Goal: Transaction & Acquisition: Obtain resource

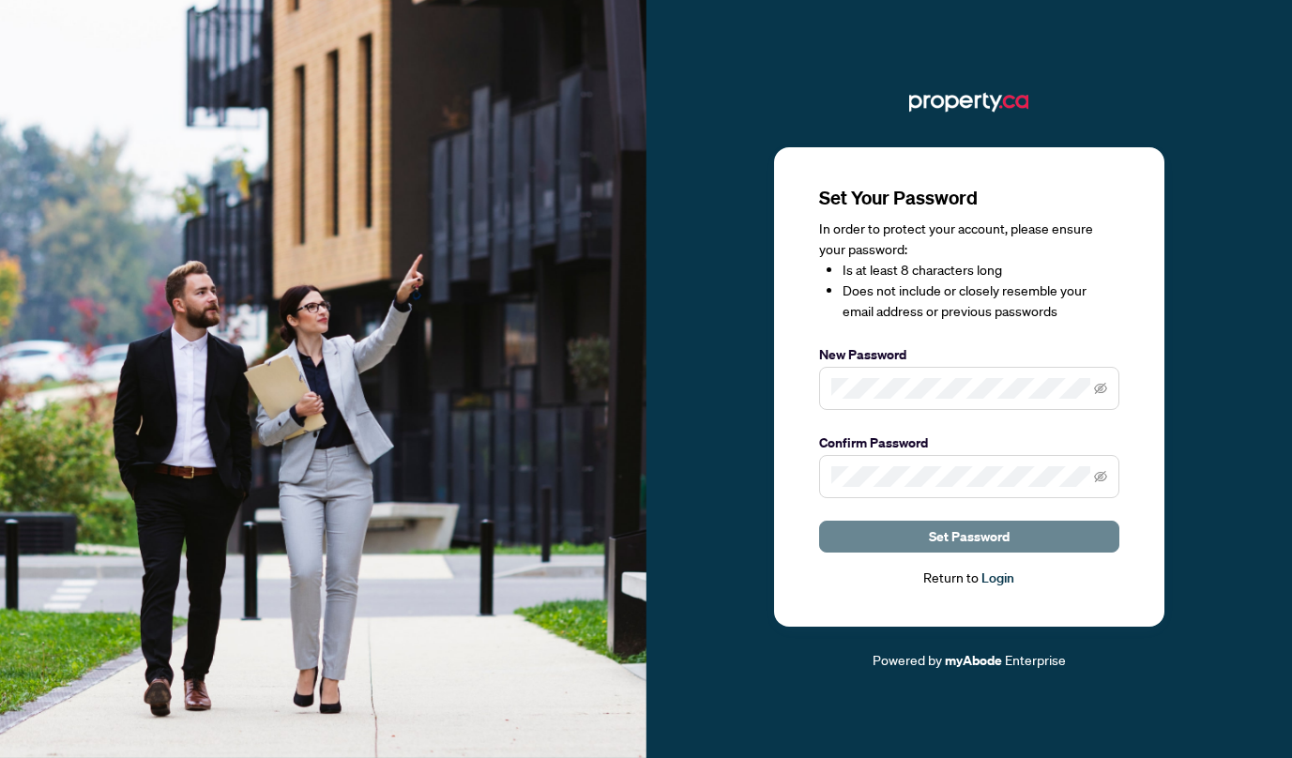
click at [975, 536] on span "Set Password" at bounding box center [969, 537] width 81 height 30
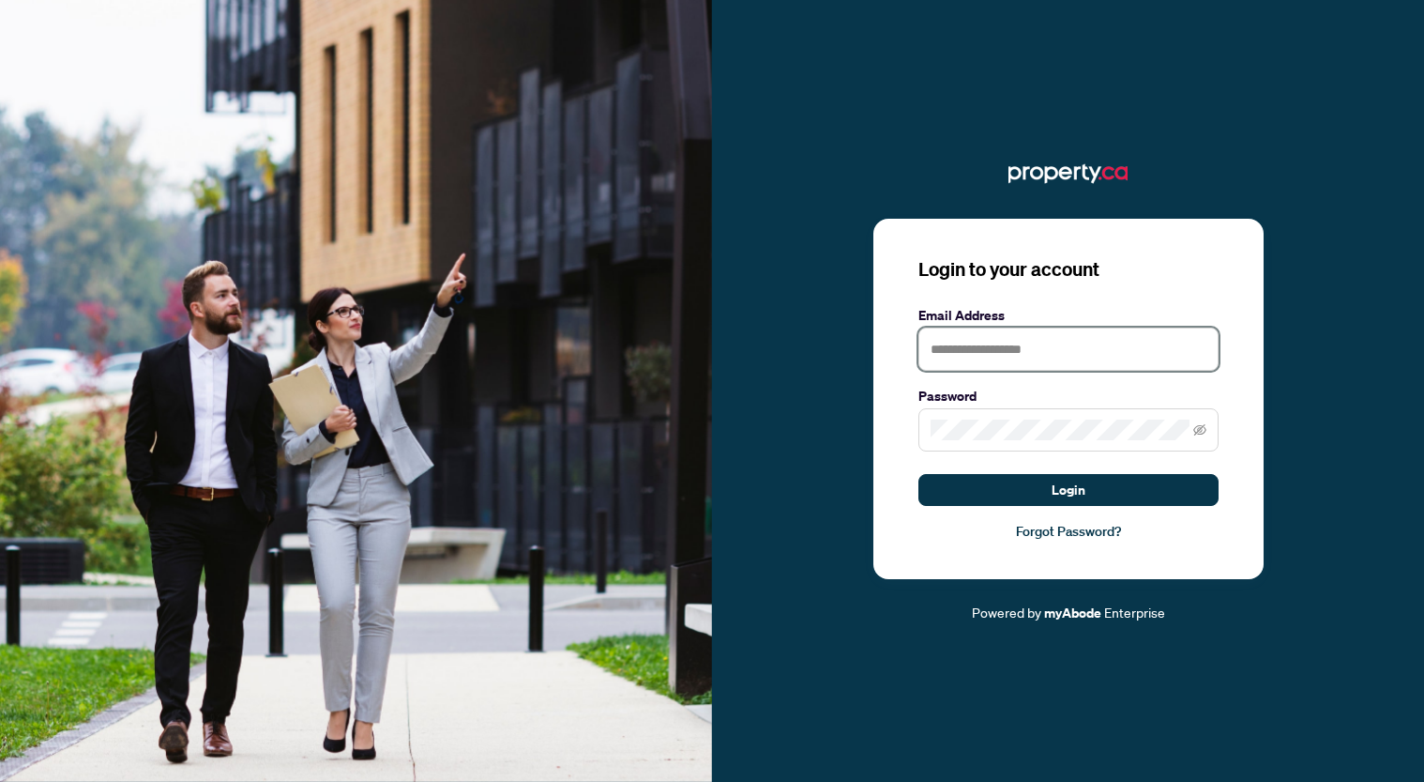
drag, startPoint x: 1019, startPoint y: 360, endPoint x: 1029, endPoint y: 351, distance: 13.9
click at [1019, 359] on input "text" at bounding box center [1068, 348] width 300 height 43
type input "**********"
click at [1001, 417] on span at bounding box center [1068, 429] width 300 height 43
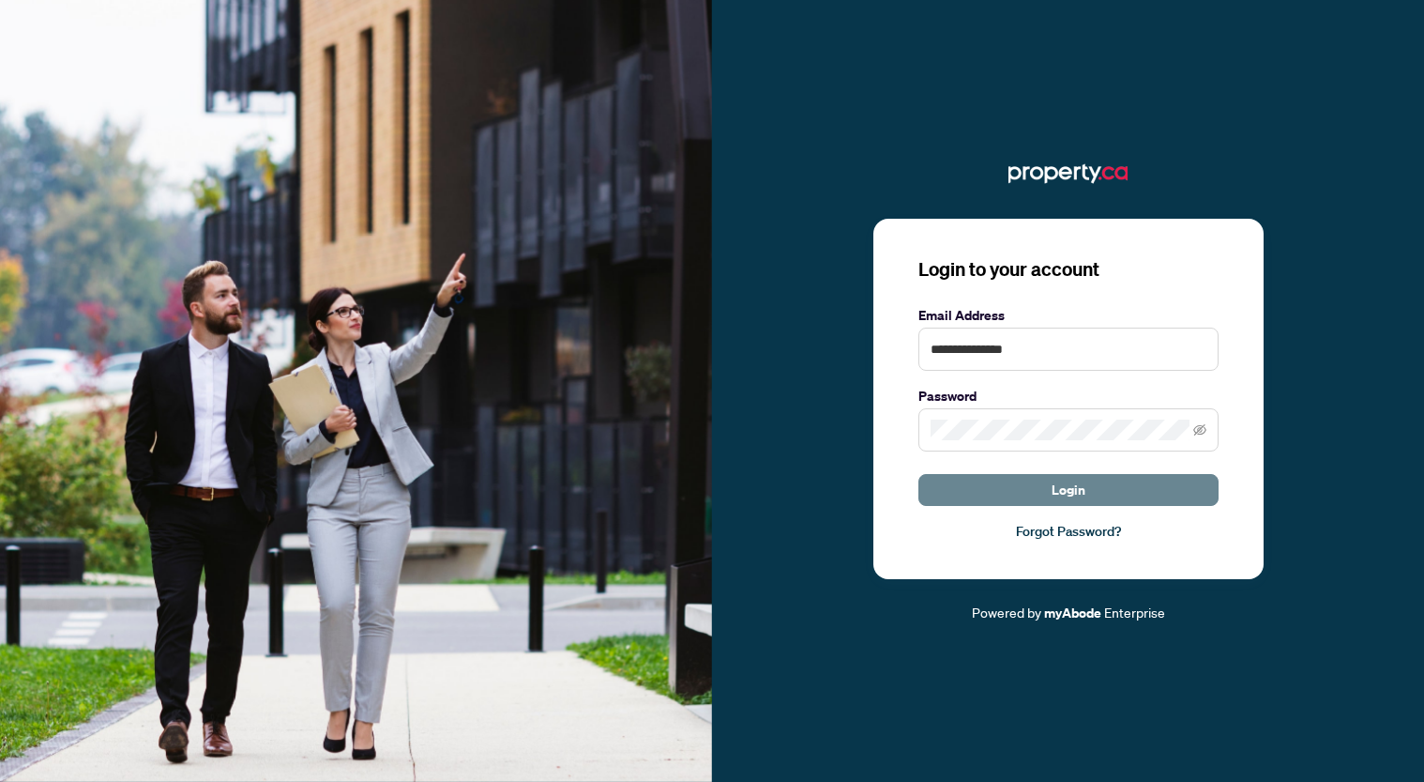
click at [1059, 477] on span "Login" at bounding box center [1069, 490] width 34 height 30
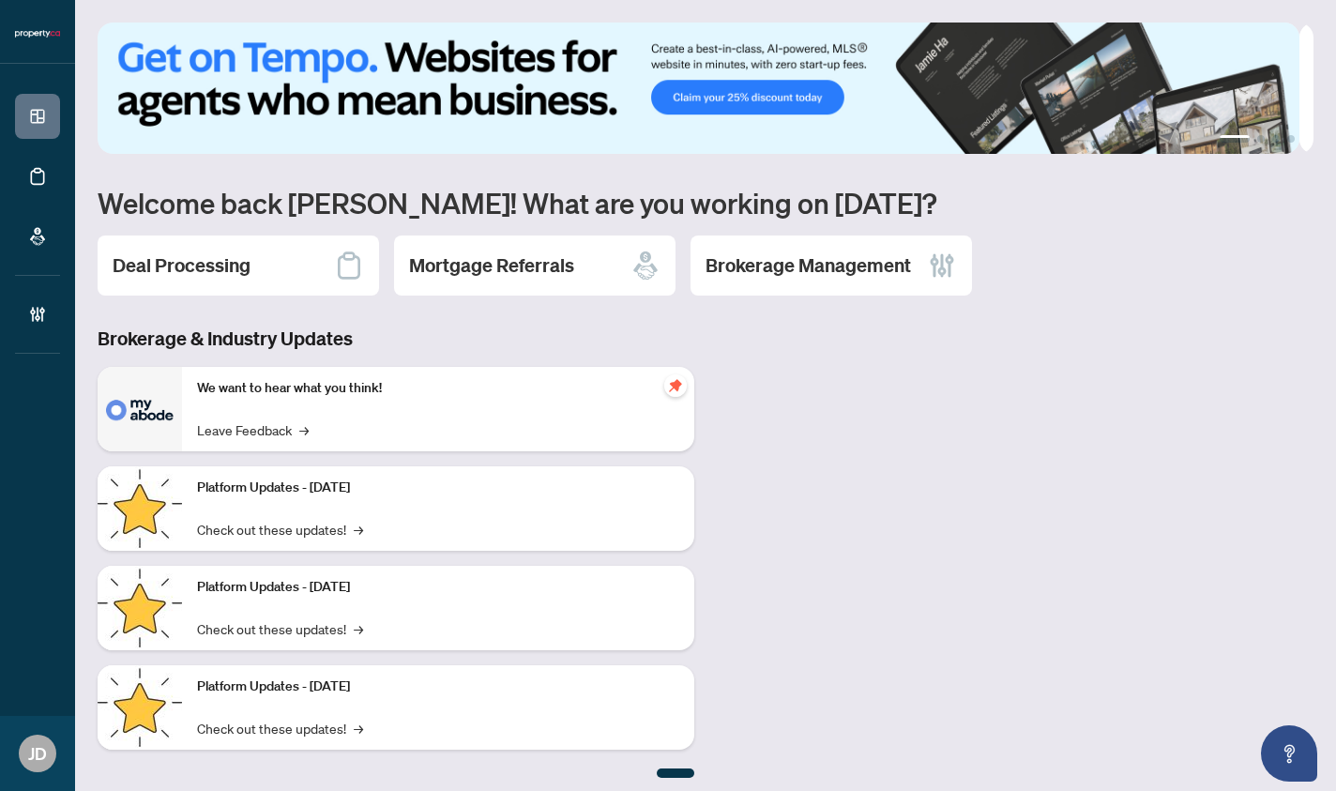
scroll to position [8, 0]
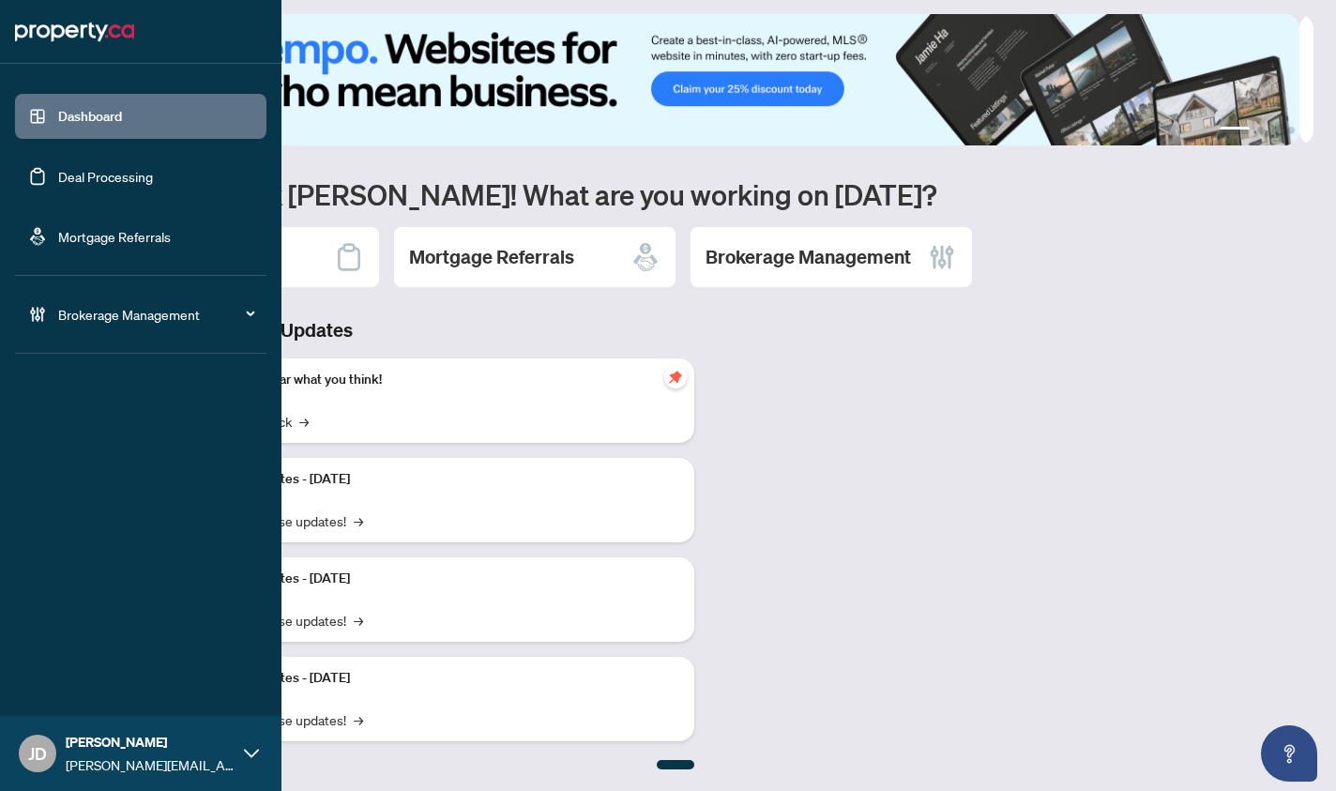
click at [94, 177] on link "Deal Processing" at bounding box center [105, 176] width 95 height 17
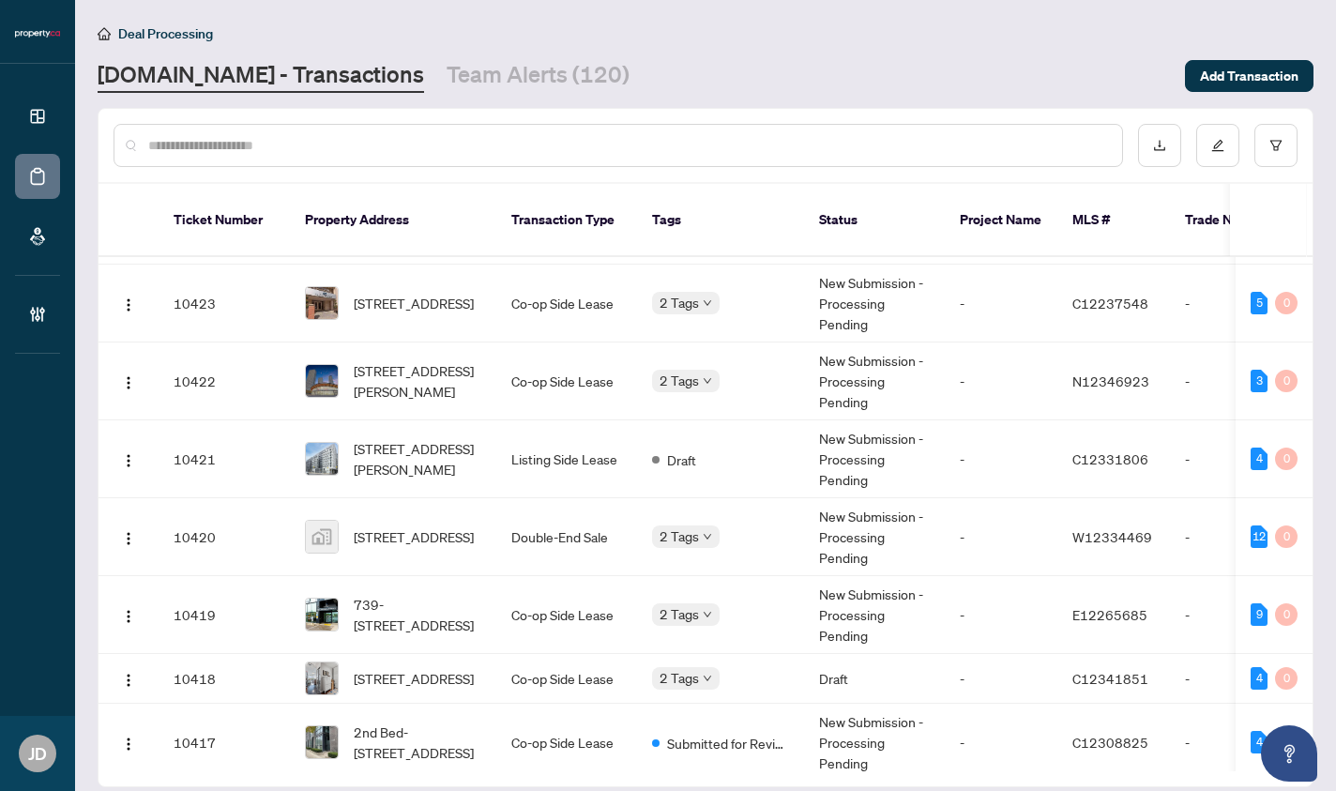
scroll to position [1107, 0]
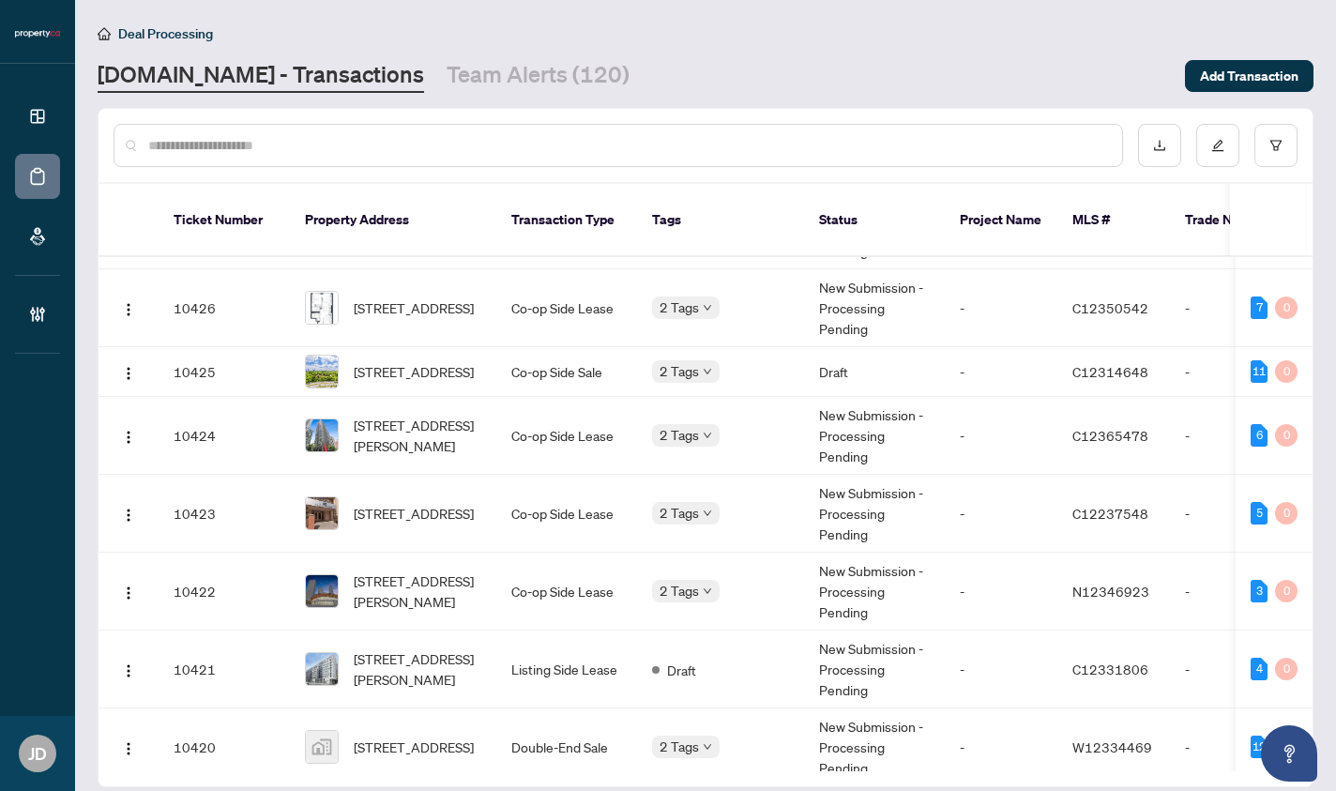
click at [281, 139] on input "text" at bounding box center [627, 145] width 959 height 21
paste input "**********"
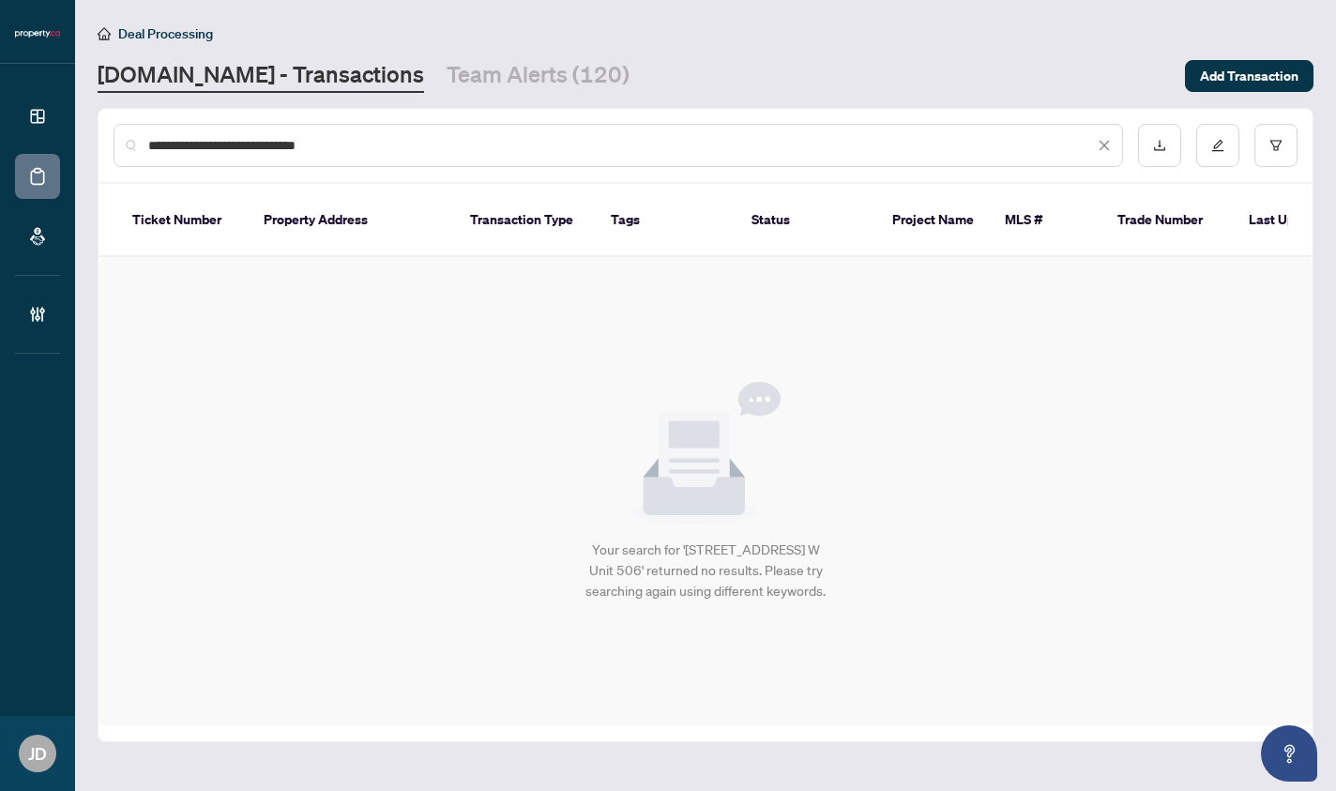
drag, startPoint x: 276, startPoint y: 147, endPoint x: 373, endPoint y: 148, distance: 97.6
click at [373, 148] on input "**********" at bounding box center [621, 145] width 946 height 21
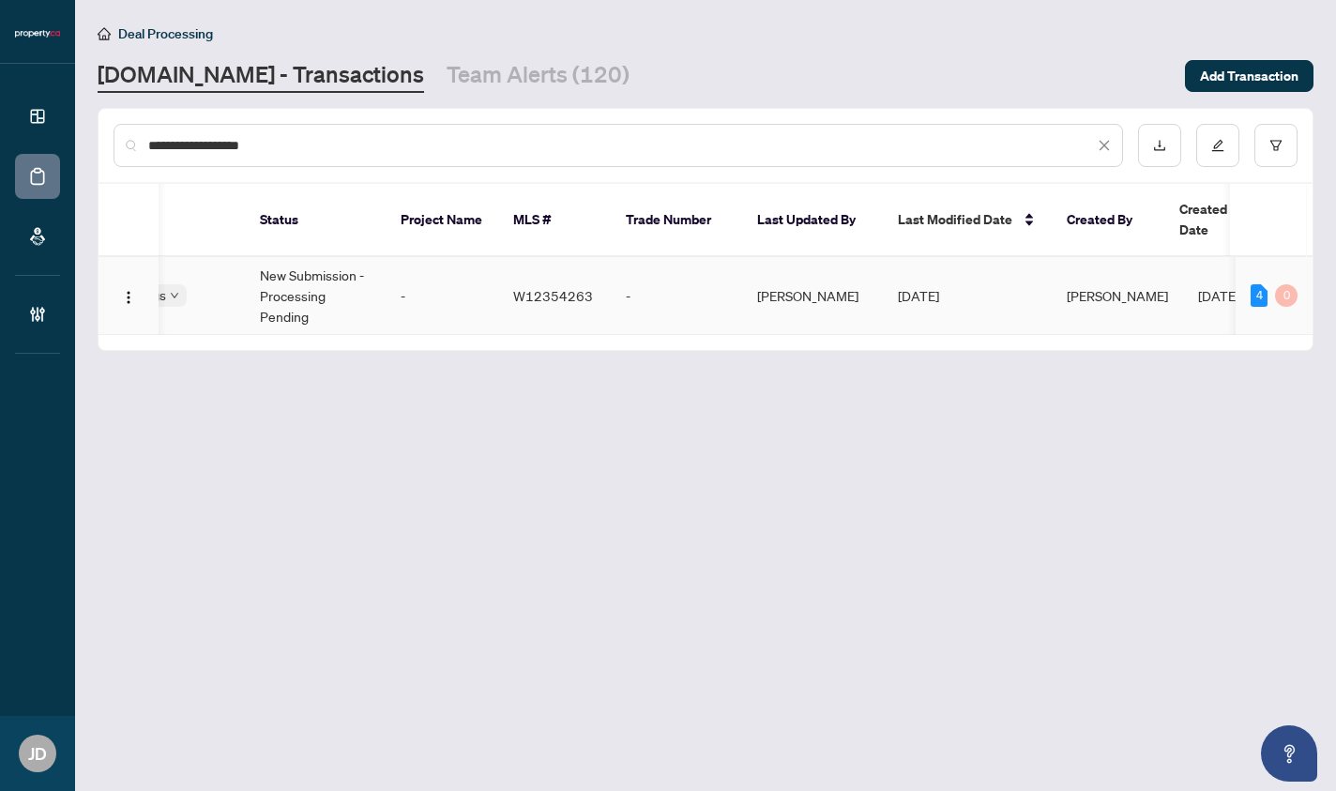
scroll to position [0, 532]
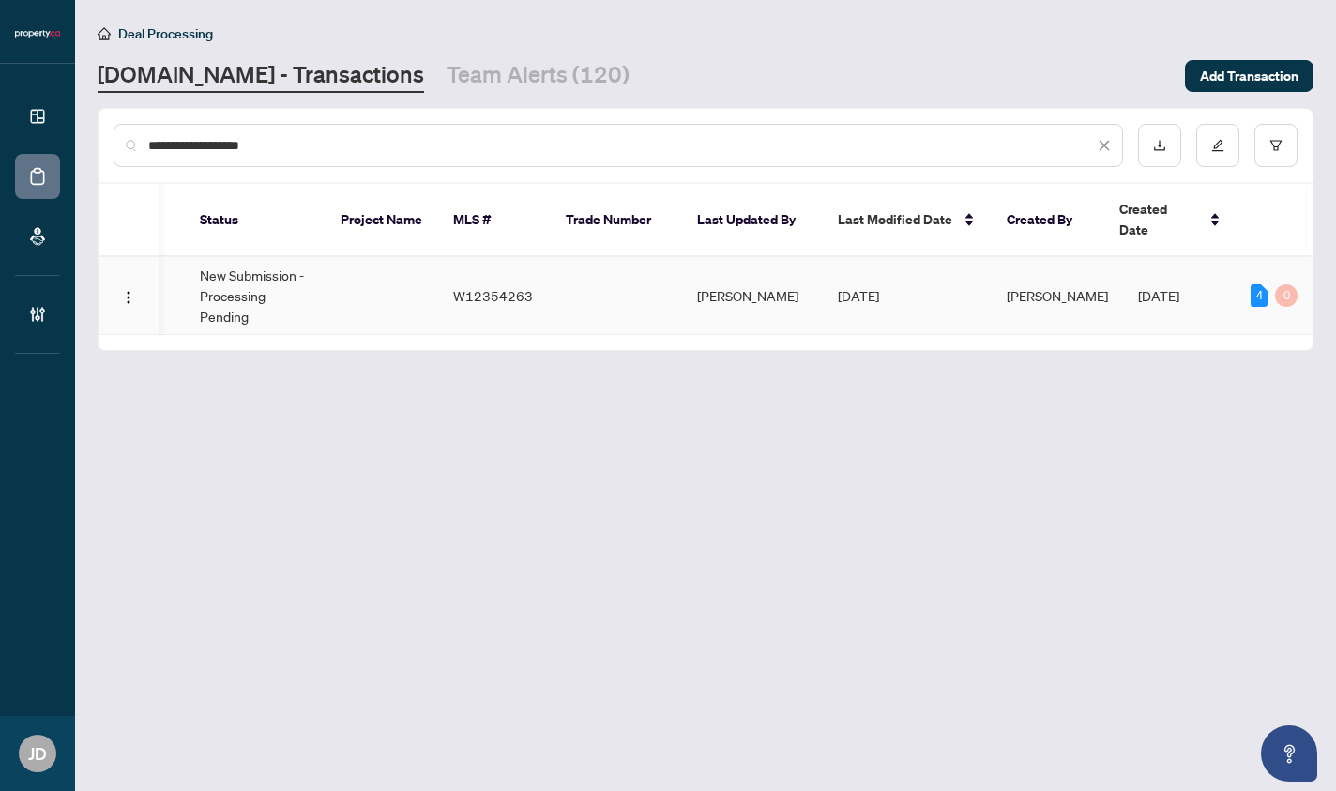
type input "**********"
click at [832, 311] on td "[DATE]" at bounding box center [907, 296] width 169 height 78
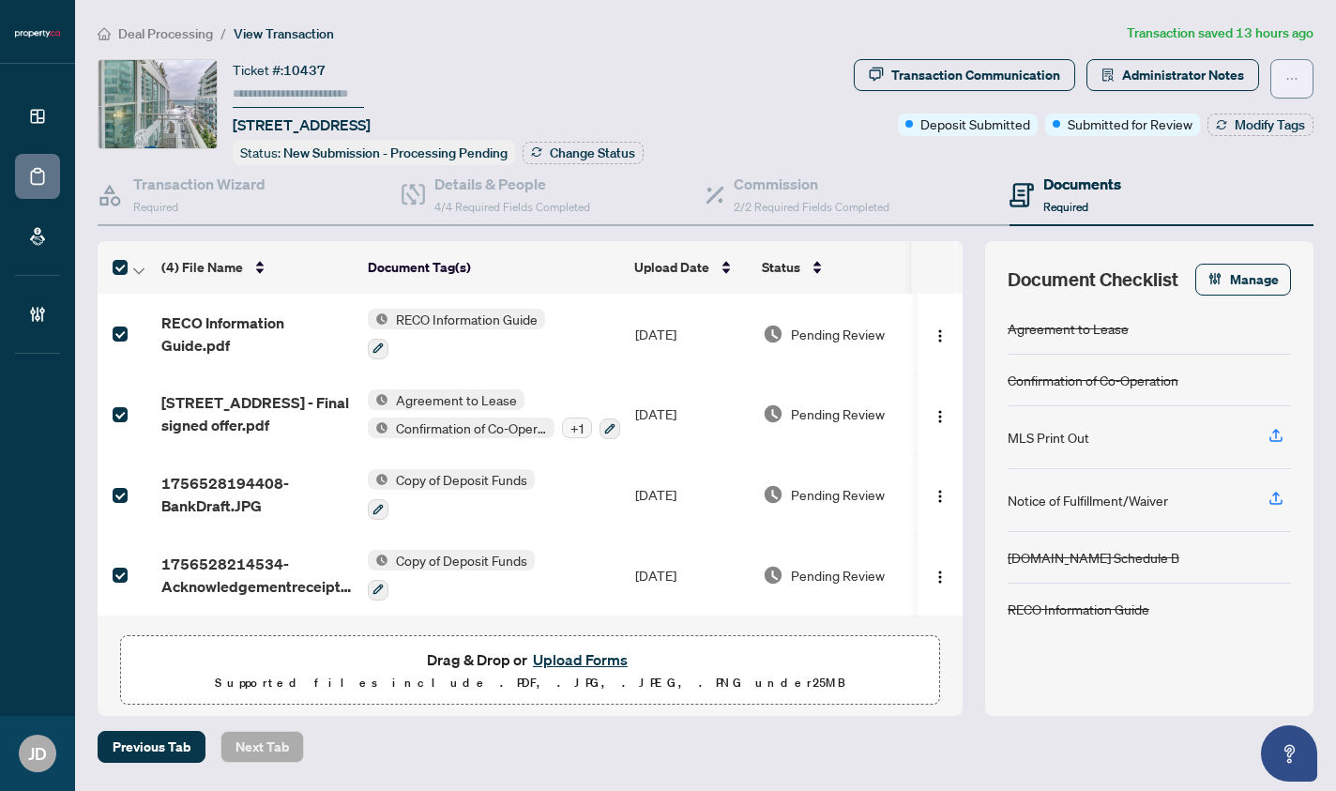
click at [1291, 79] on icon "ellipsis" at bounding box center [1291, 78] width 13 height 13
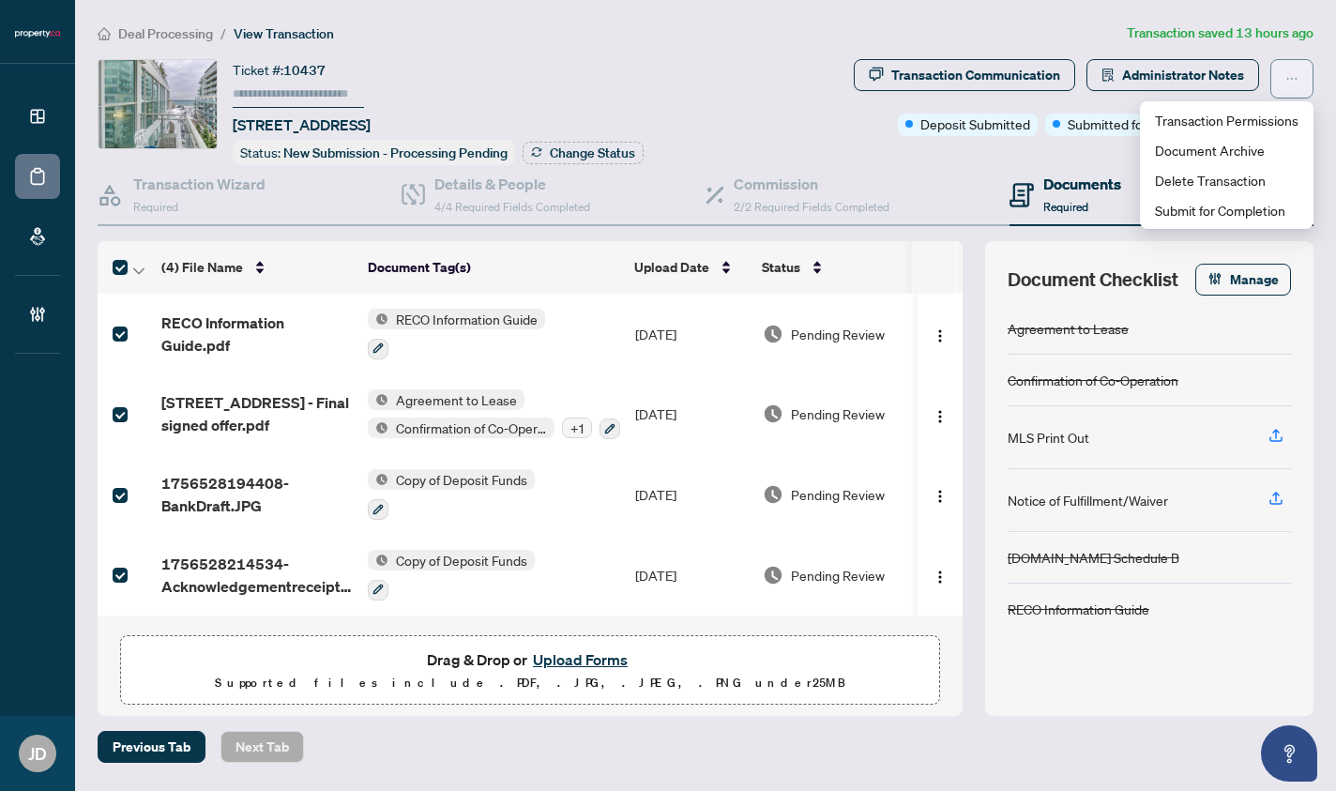
click at [1291, 79] on icon "ellipsis" at bounding box center [1291, 78] width 13 height 13
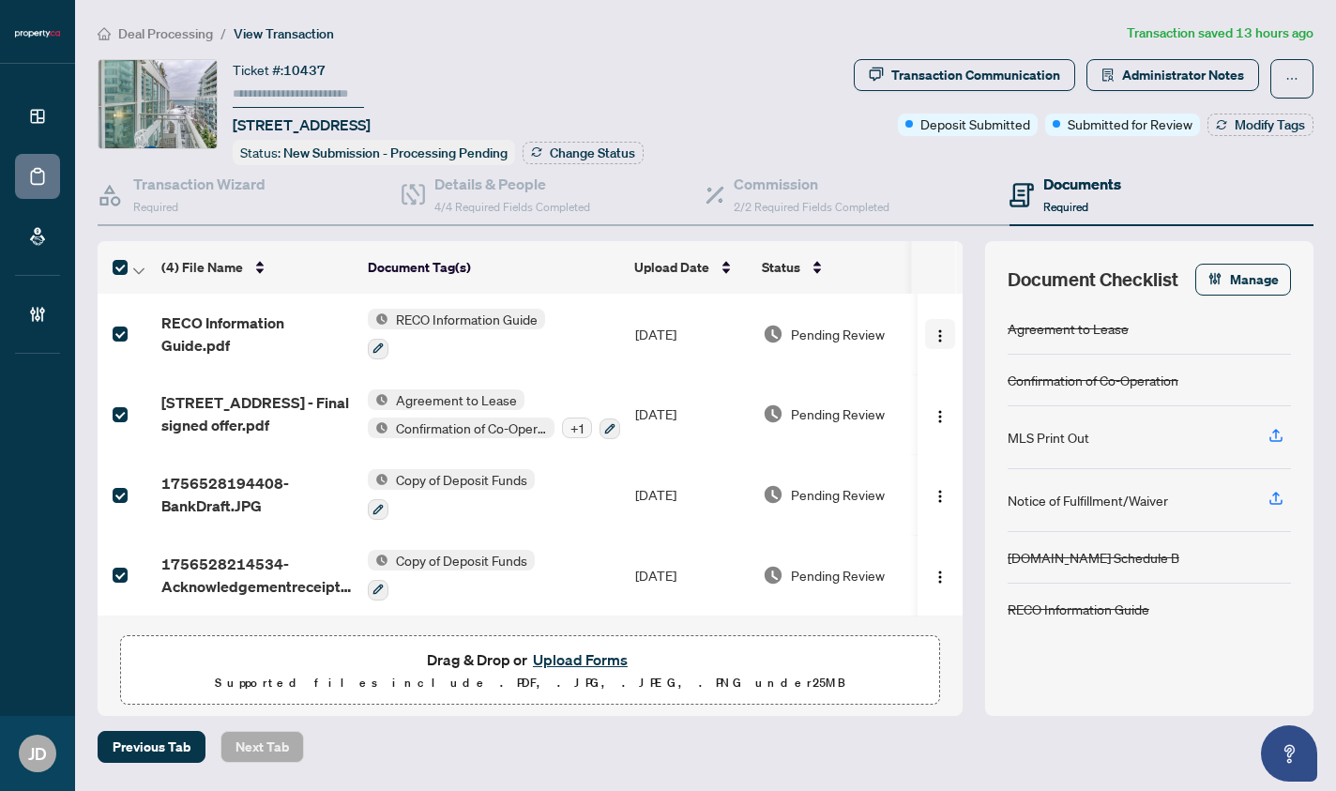
click at [938, 329] on img "button" at bounding box center [940, 335] width 15 height 15
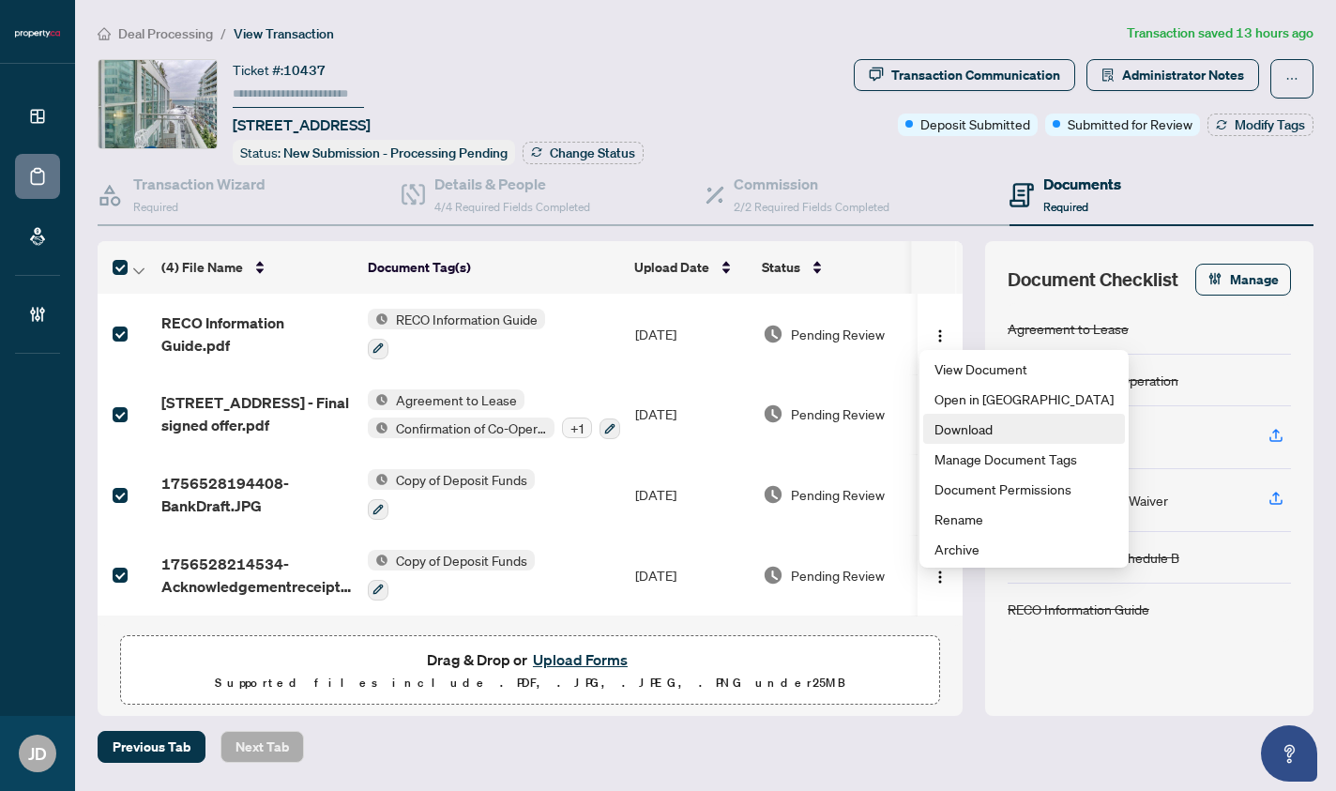
click at [952, 423] on span "Download" at bounding box center [1023, 428] width 179 height 21
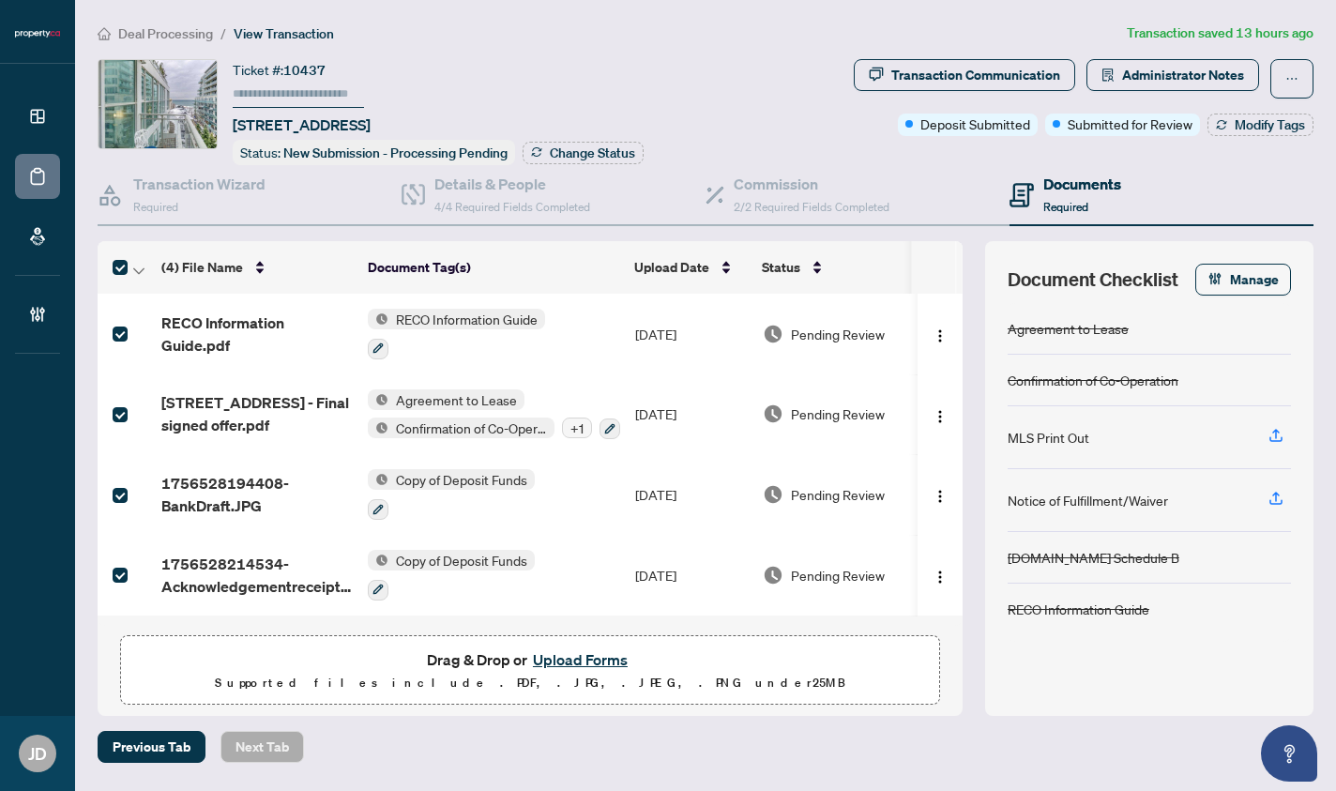
click at [964, 462] on div "(4) File Name Document Tag(s) Upload Date Status Uploaded By RECO Information G…" at bounding box center [706, 478] width 1216 height 475
click at [934, 415] on img "button" at bounding box center [940, 416] width 15 height 15
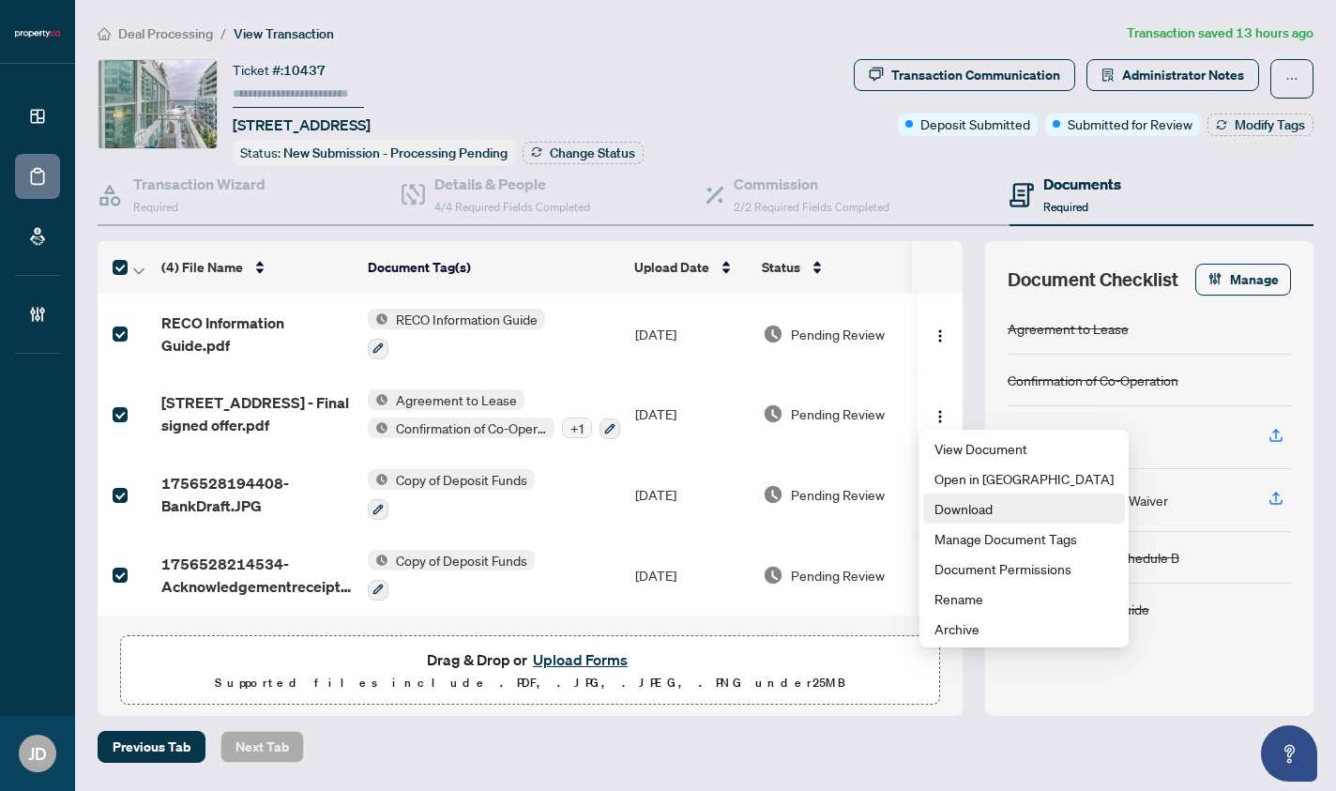
click at [975, 502] on span "Download" at bounding box center [1023, 508] width 179 height 21
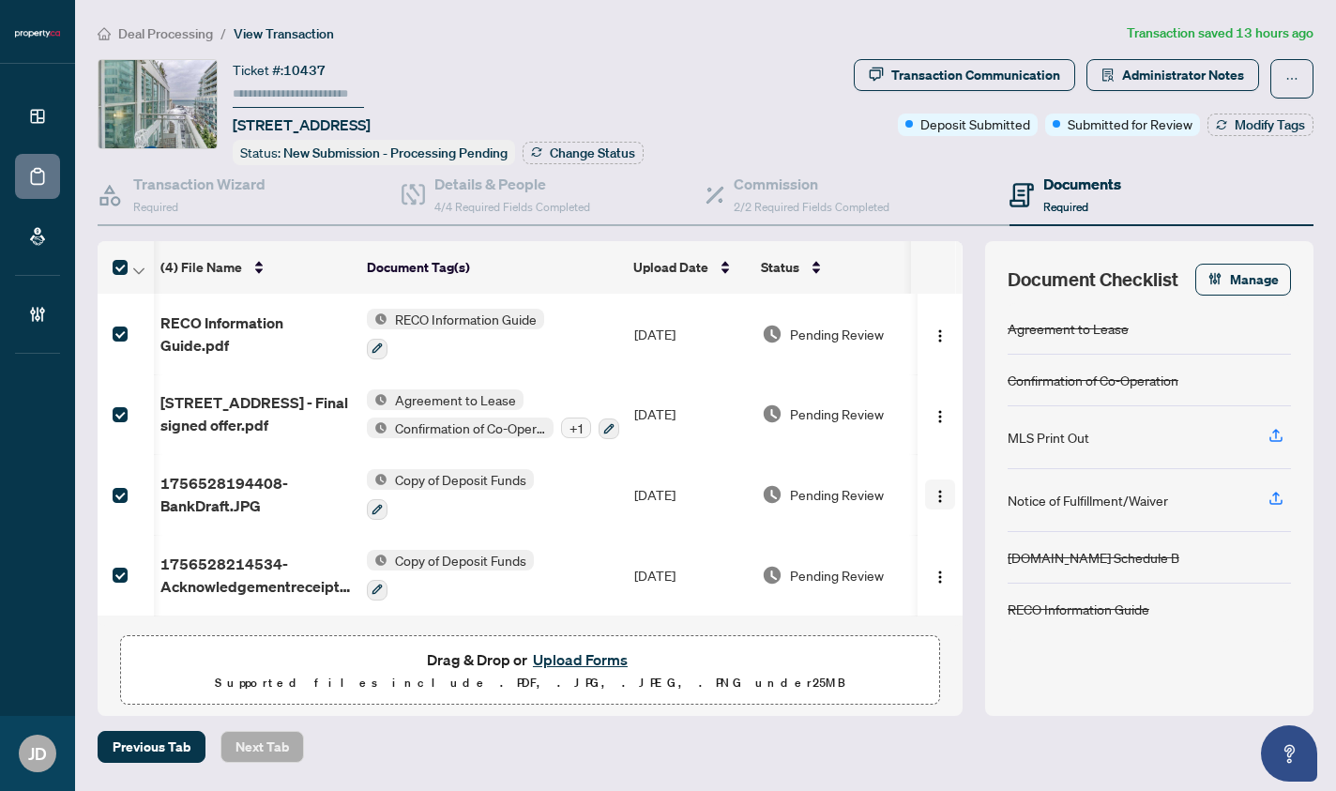
click at [933, 493] on img "button" at bounding box center [940, 496] width 15 height 15
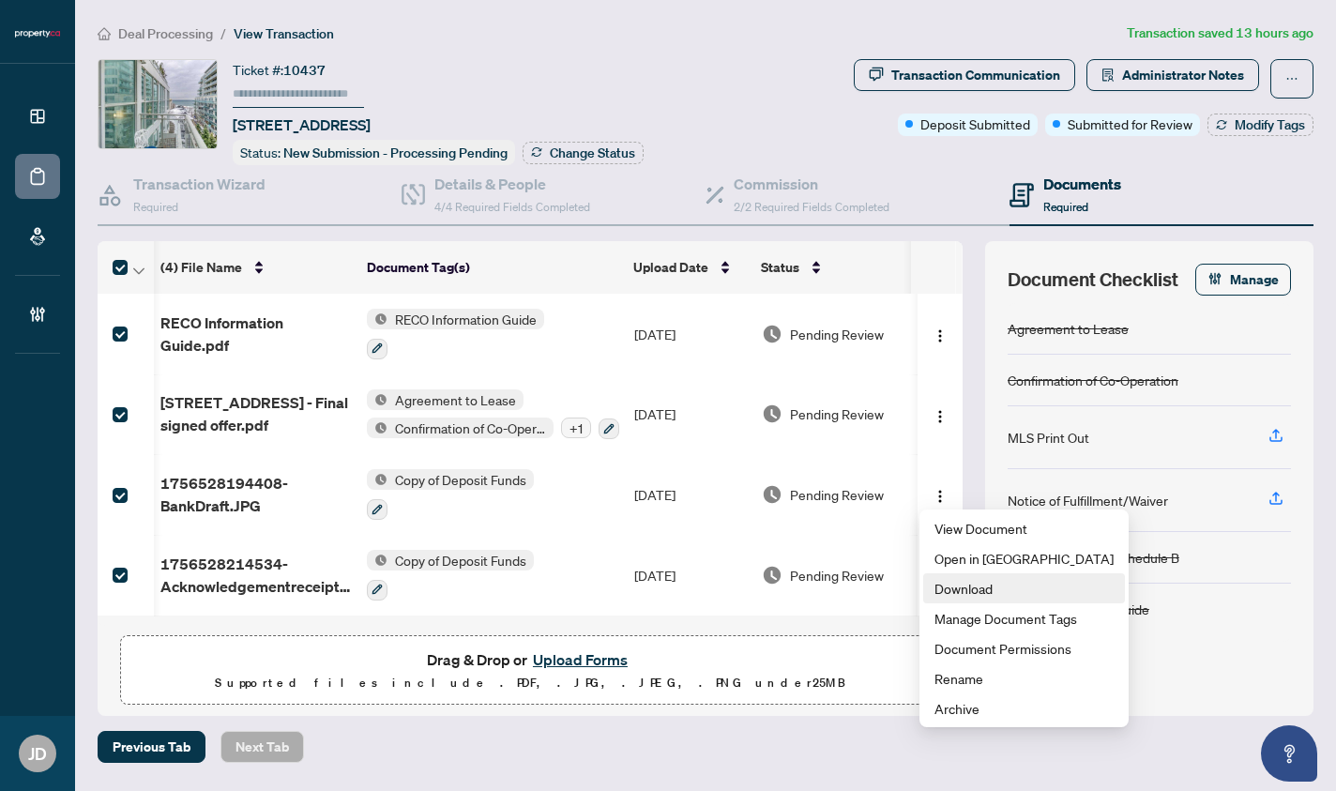
click at [973, 582] on span "Download" at bounding box center [1023, 588] width 179 height 21
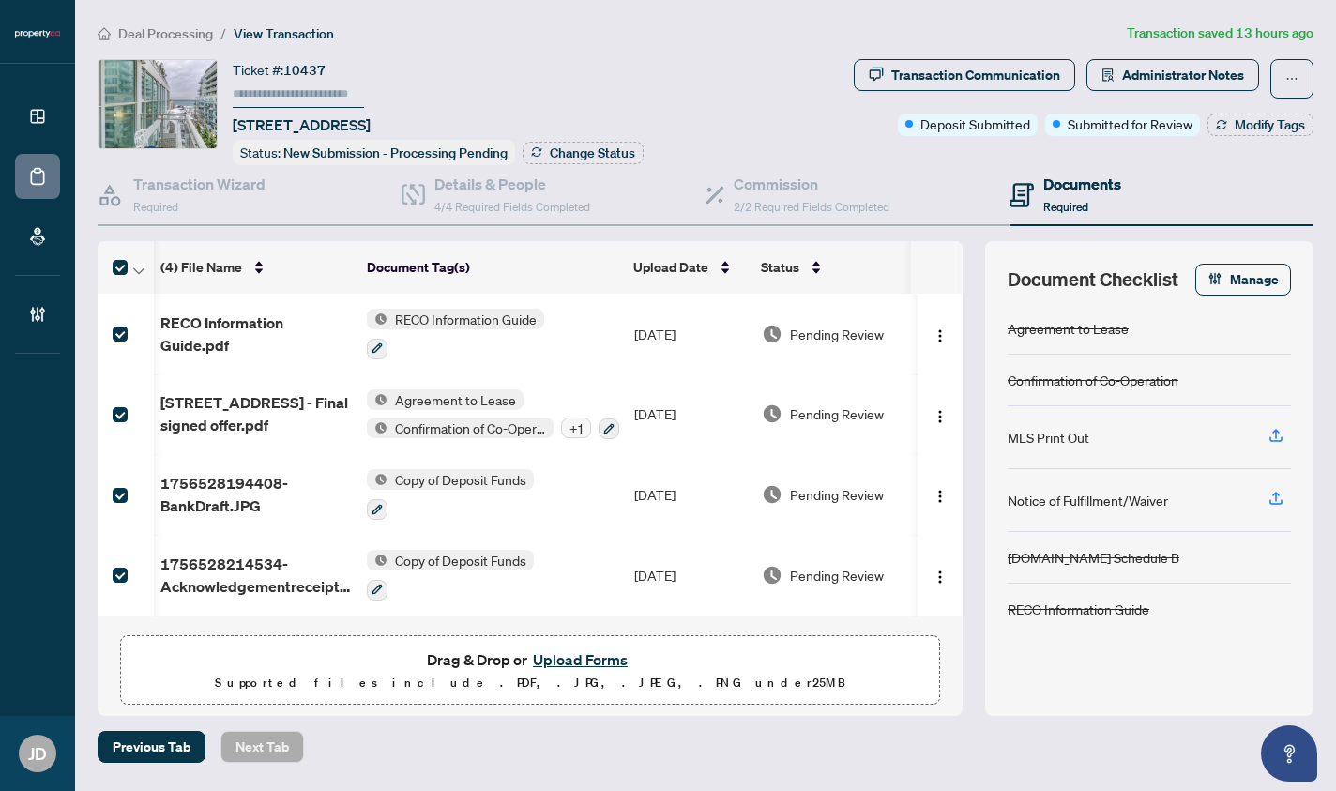
click at [933, 574] on img "button" at bounding box center [940, 576] width 15 height 15
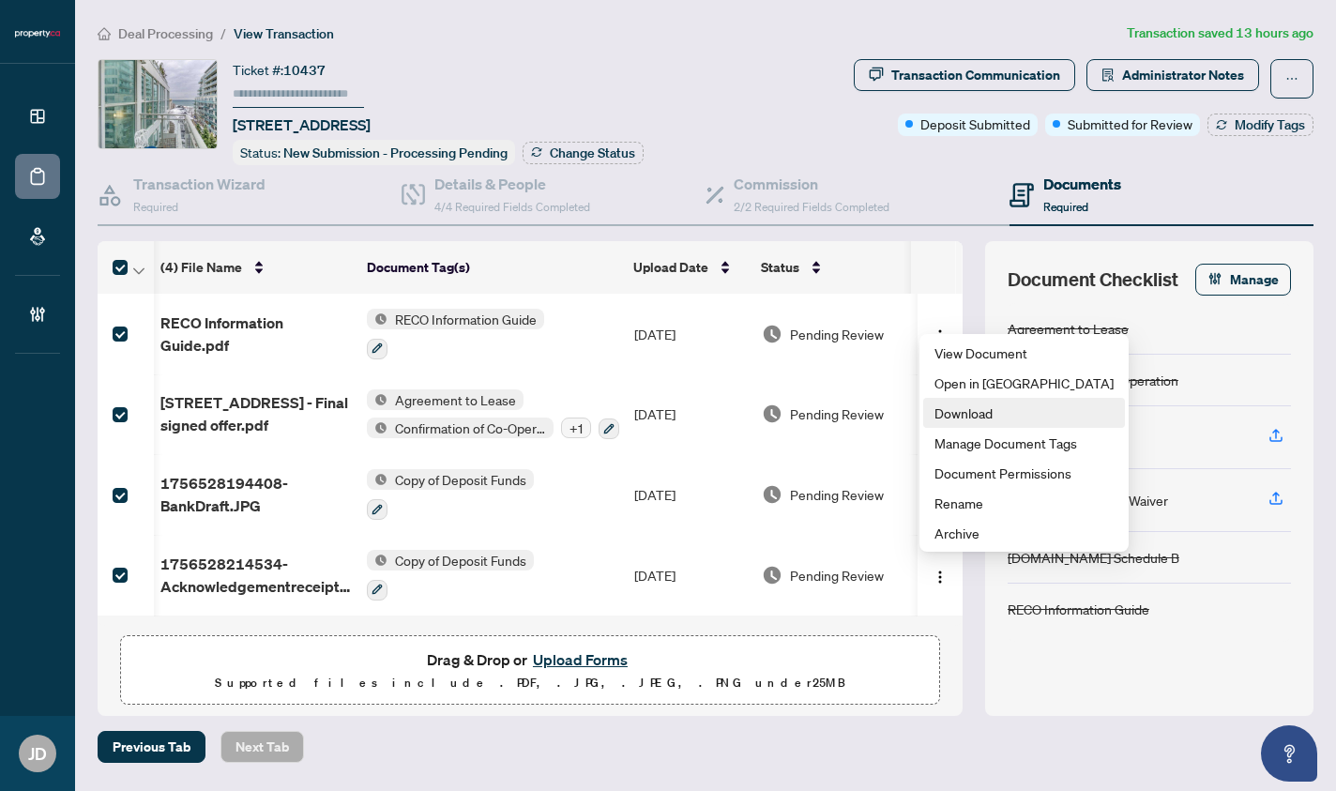
click at [1005, 415] on span "Download" at bounding box center [1023, 412] width 179 height 21
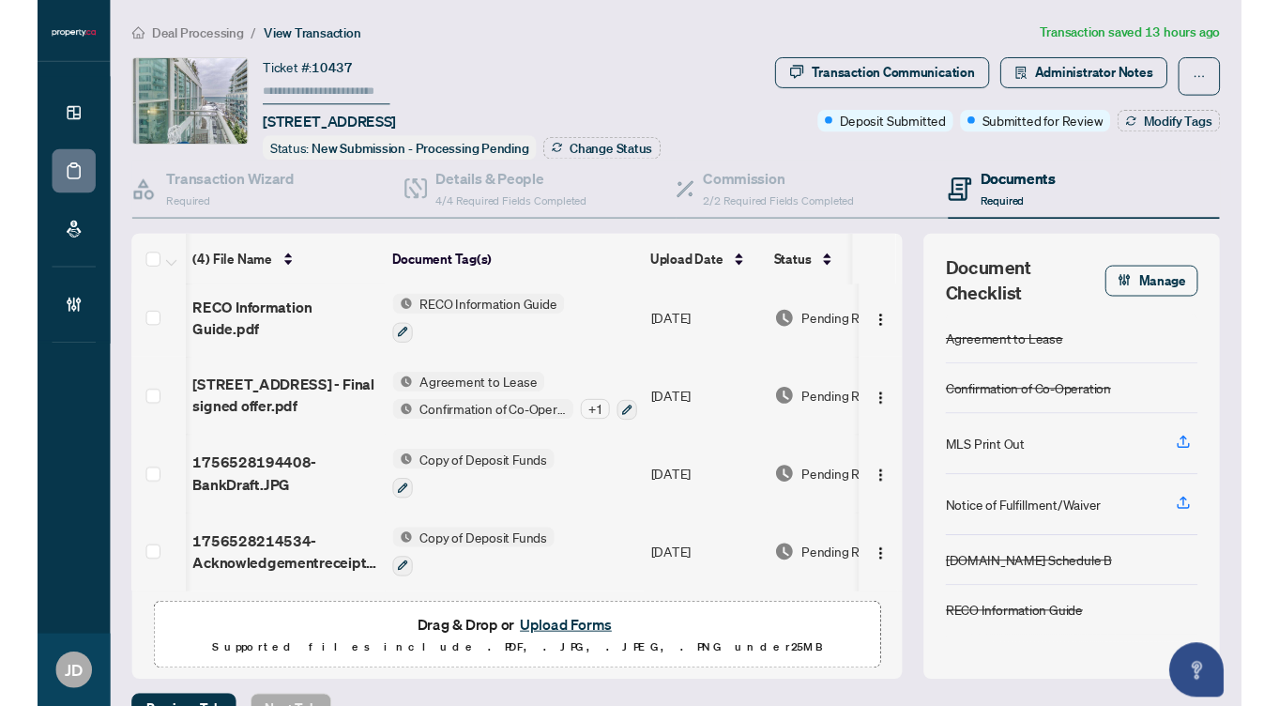
scroll to position [0, 1]
